Goal: Navigation & Orientation: Find specific page/section

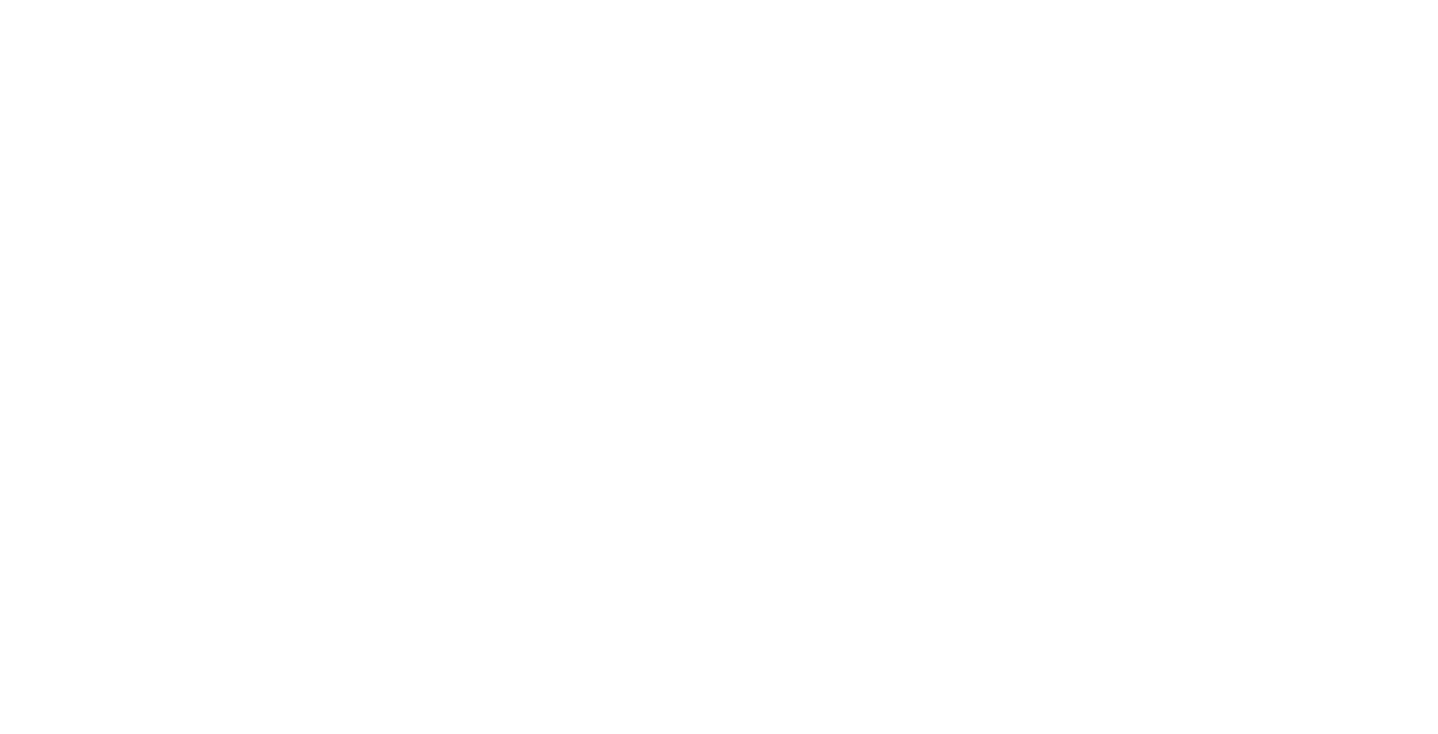
drag, startPoint x: 755, startPoint y: 234, endPoint x: 620, endPoint y: 169, distance: 149.7
click at [621, 0] on html at bounding box center [719, 0] width 1438 height 0
click at [883, 0] on html at bounding box center [719, 0] width 1438 height 0
